Goal: Task Accomplishment & Management: Complete application form

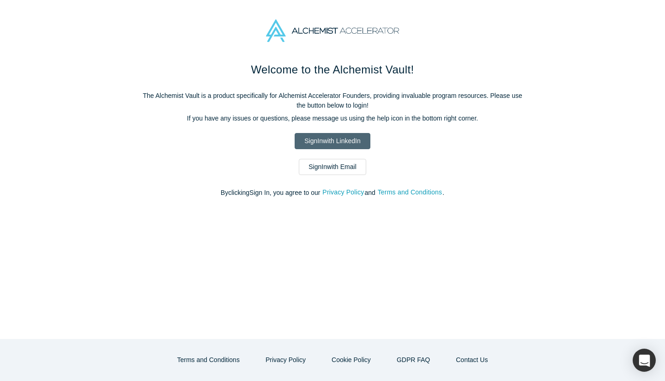
drag, startPoint x: 0, startPoint y: 0, endPoint x: 336, endPoint y: 142, distance: 364.4
click at [336, 142] on link "Sign In with LinkedIn" at bounding box center [332, 141] width 75 height 16
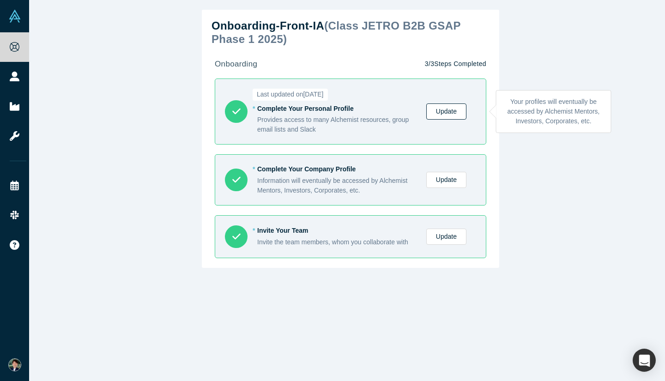
click at [447, 112] on link "Update" at bounding box center [446, 111] width 40 height 16
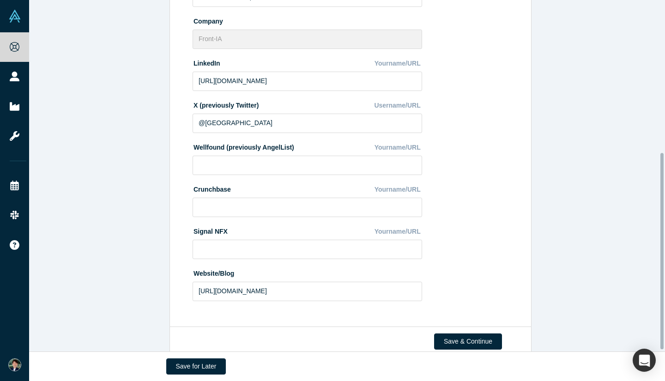
scroll to position [276, 0]
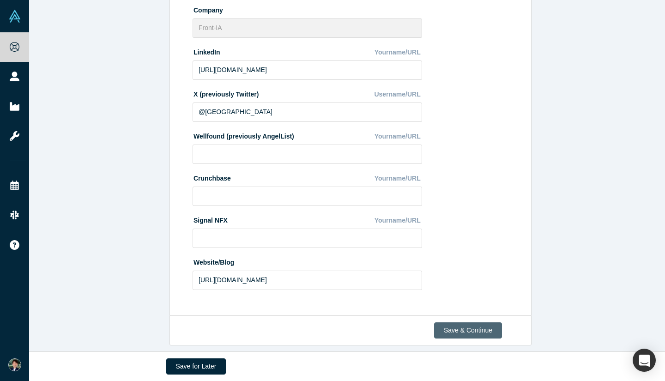
click at [469, 324] on button "Save & Continue" at bounding box center [468, 330] width 68 height 16
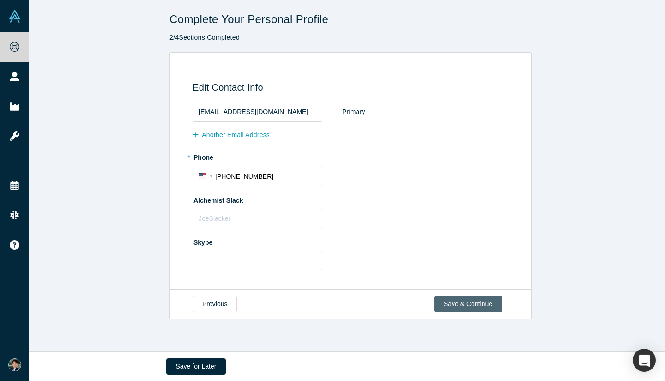
scroll to position [0, 0]
click at [465, 302] on button "Save & Continue" at bounding box center [468, 304] width 68 height 16
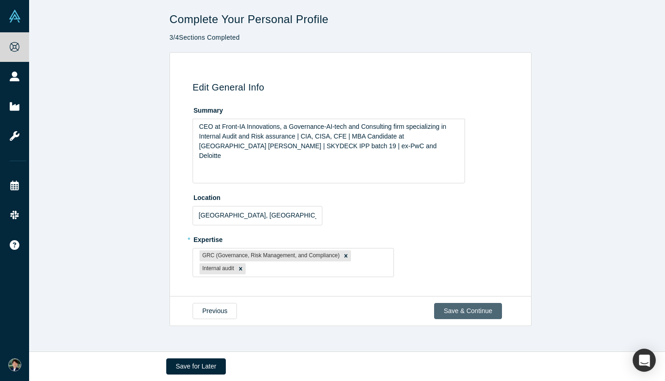
click at [460, 314] on button "Save & Continue" at bounding box center [468, 311] width 68 height 16
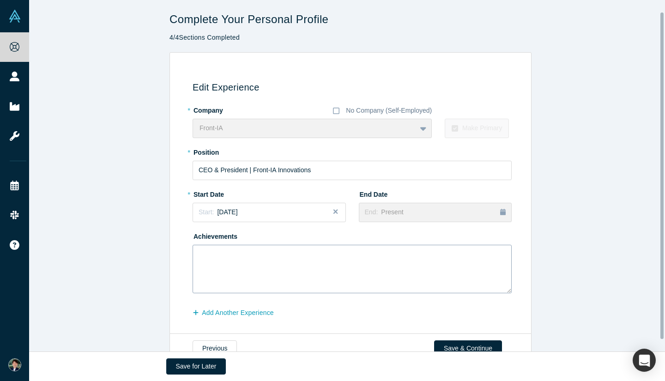
scroll to position [25, 0]
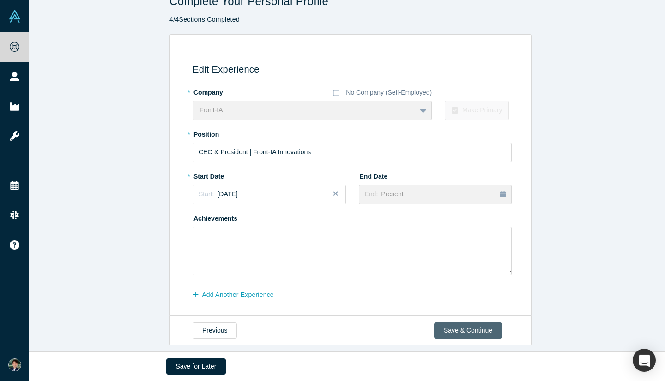
click at [467, 322] on button "Save & Continue" at bounding box center [468, 330] width 68 height 16
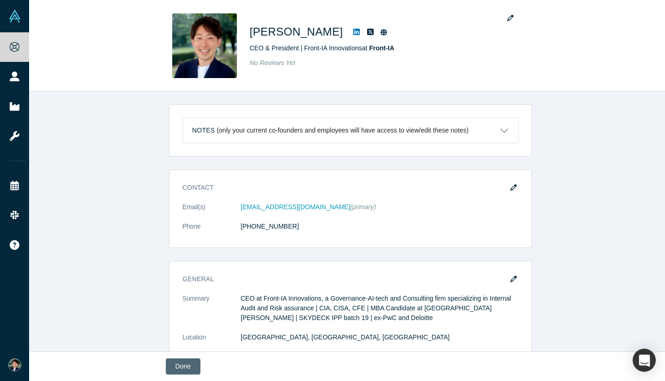
click at [188, 366] on button "Done" at bounding box center [183, 366] width 35 height 16
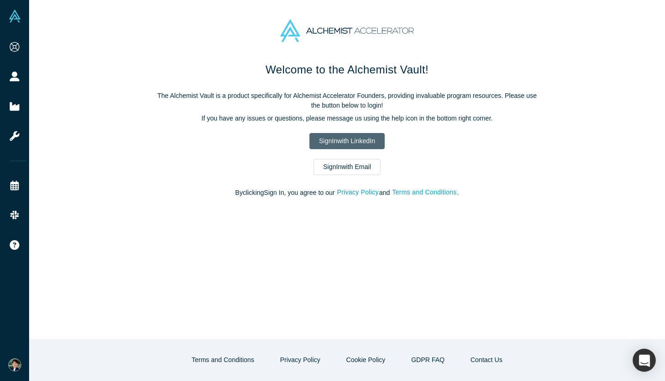
click at [323, 140] on link "Sign In with LinkedIn" at bounding box center [346, 141] width 75 height 16
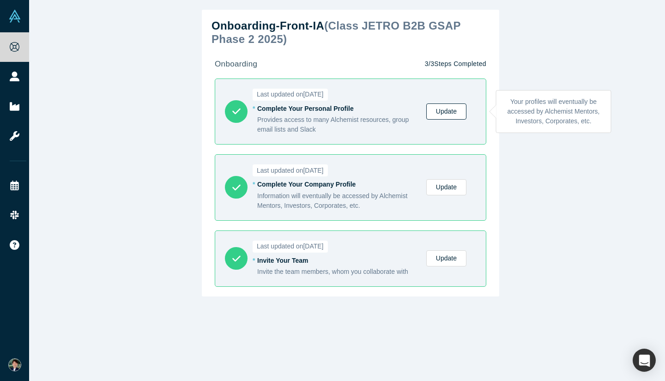
click at [437, 115] on link "Update" at bounding box center [446, 111] width 40 height 16
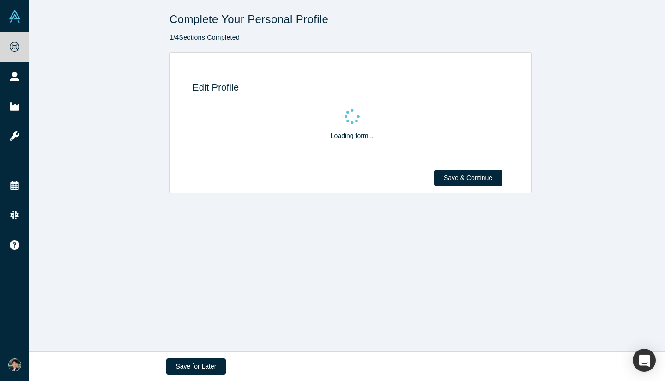
select select "US"
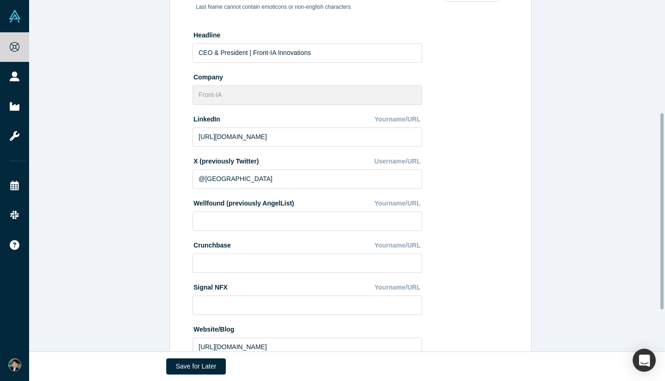
scroll to position [276, 0]
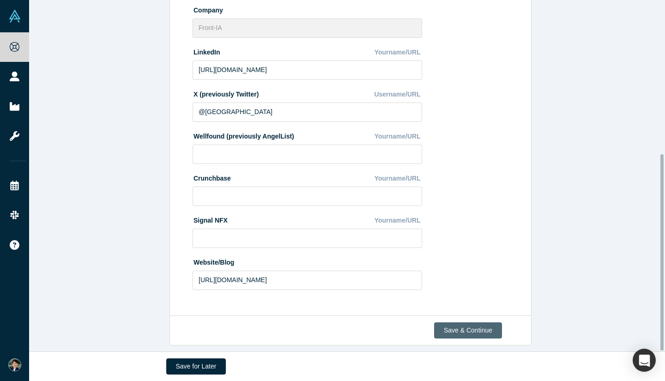
click at [447, 322] on button "Save & Continue" at bounding box center [468, 330] width 68 height 16
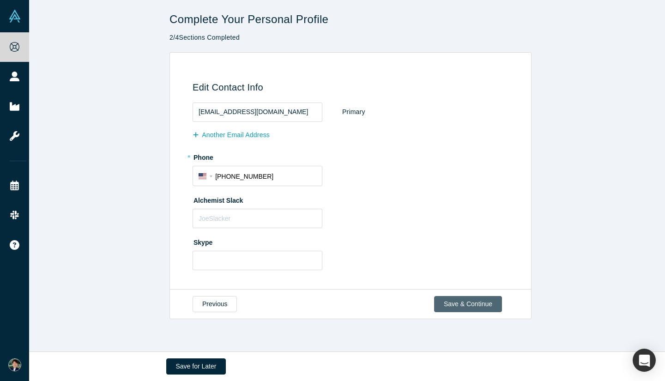
scroll to position [0, 0]
click at [460, 301] on button "Save & Continue" at bounding box center [468, 304] width 68 height 16
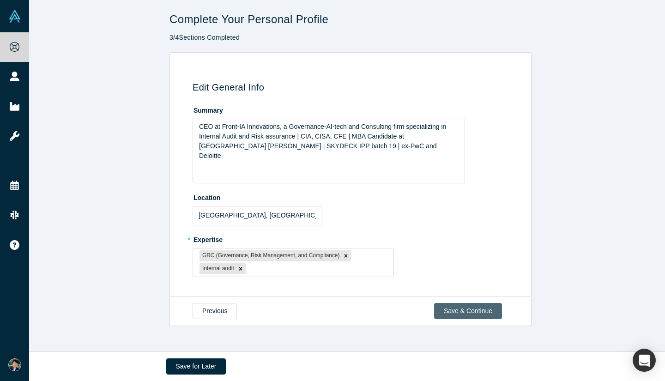
click at [458, 308] on button "Save & Continue" at bounding box center [468, 311] width 68 height 16
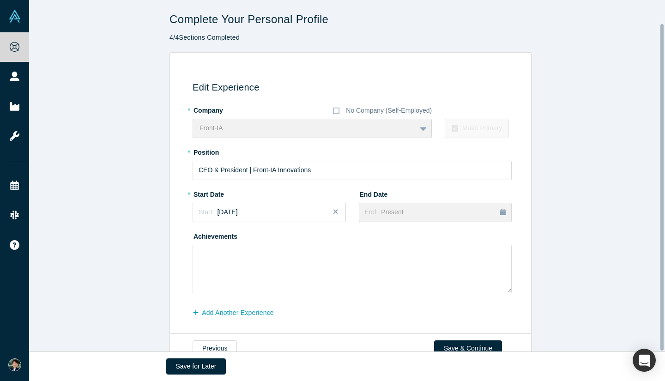
scroll to position [25, 0]
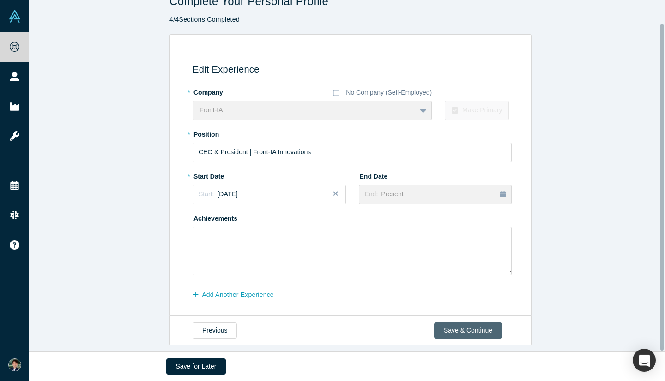
click at [457, 326] on button "Save & Continue" at bounding box center [468, 330] width 68 height 16
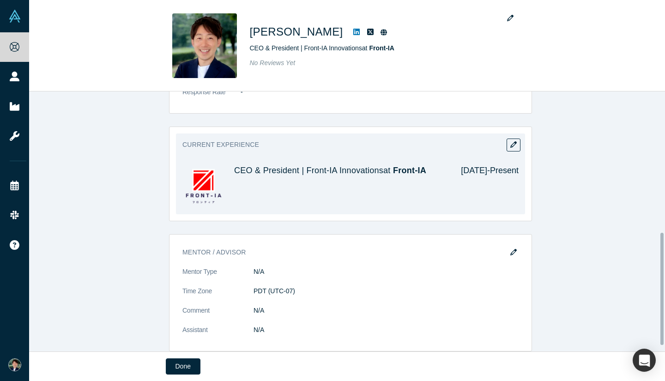
scroll to position [339, 0]
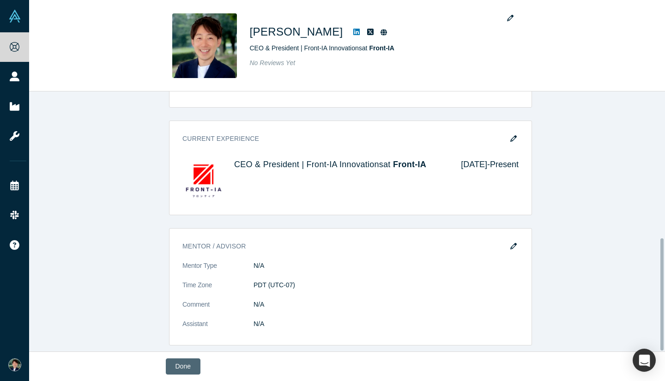
click at [184, 359] on button "Done" at bounding box center [183, 366] width 35 height 16
